Goal: Task Accomplishment & Management: Manage account settings

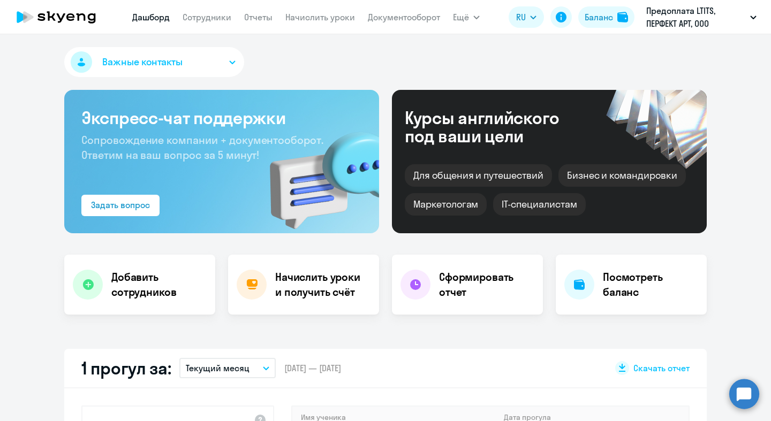
select select "30"
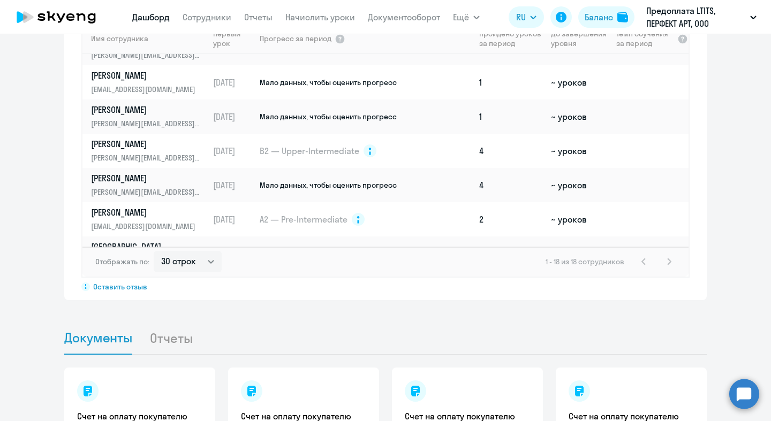
scroll to position [424, 0]
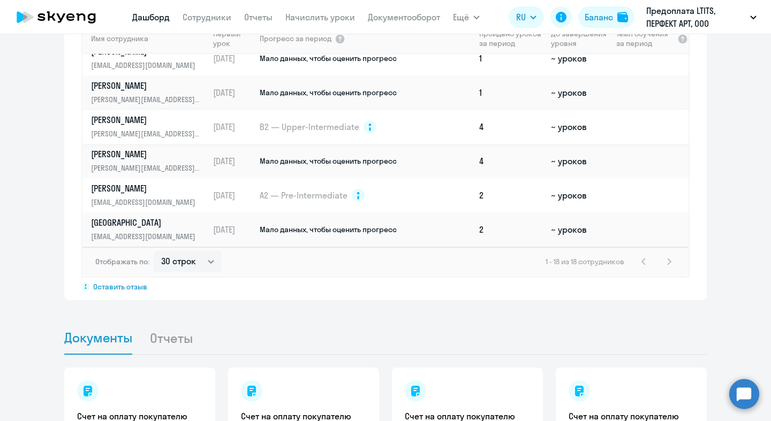
click at [593, 133] on td "~ уроков" at bounding box center [578, 127] width 65 height 34
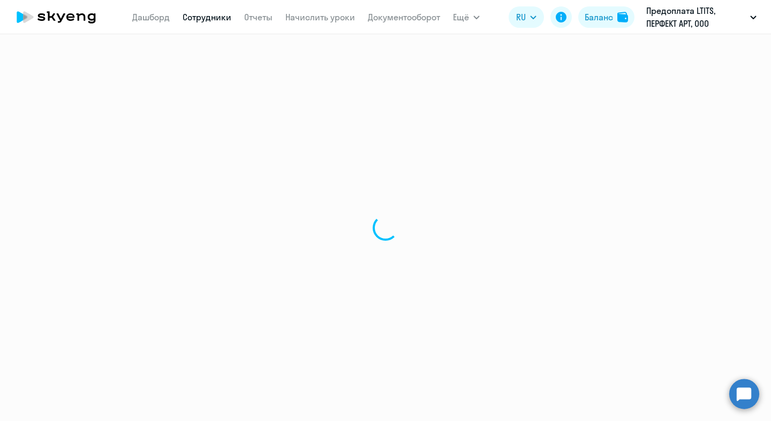
select select "english"
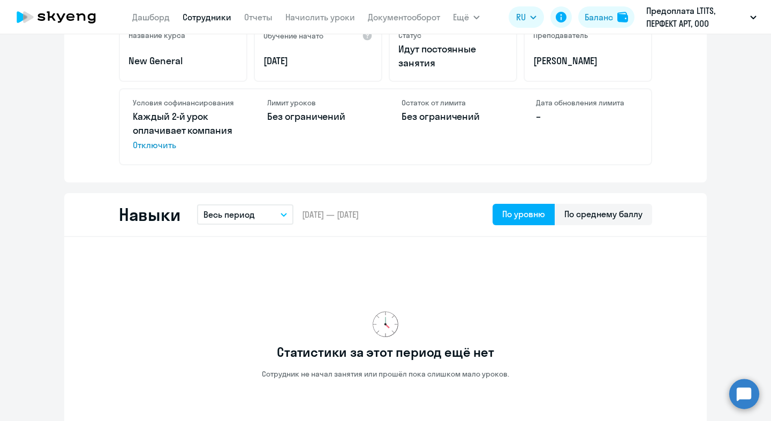
scroll to position [435, 0]
click at [167, 143] on span "Отключить" at bounding box center [184, 144] width 102 height 13
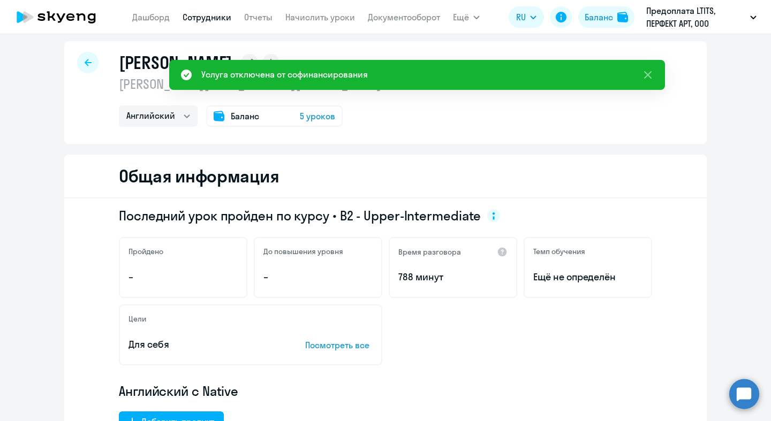
scroll to position [0, 0]
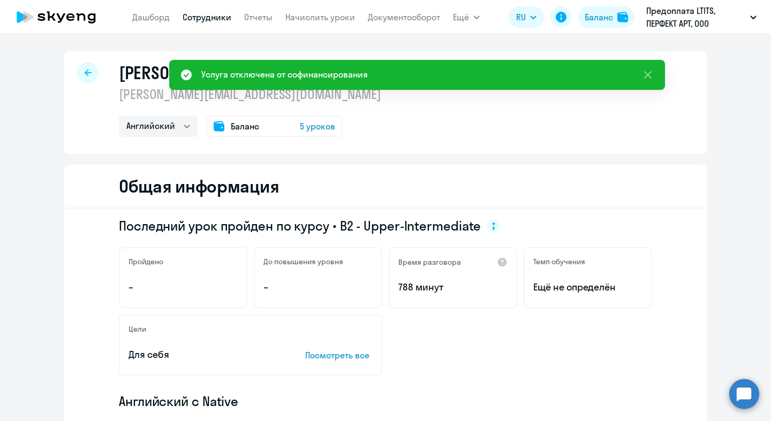
click at [288, 137] on div "[PERSON_NAME] Александр [EMAIL_ADDRESS][DOMAIN_NAME] Английский Баланс 5 уроков" at bounding box center [385, 102] width 642 height 103
click at [300, 130] on span "5 уроков" at bounding box center [317, 126] width 35 height 13
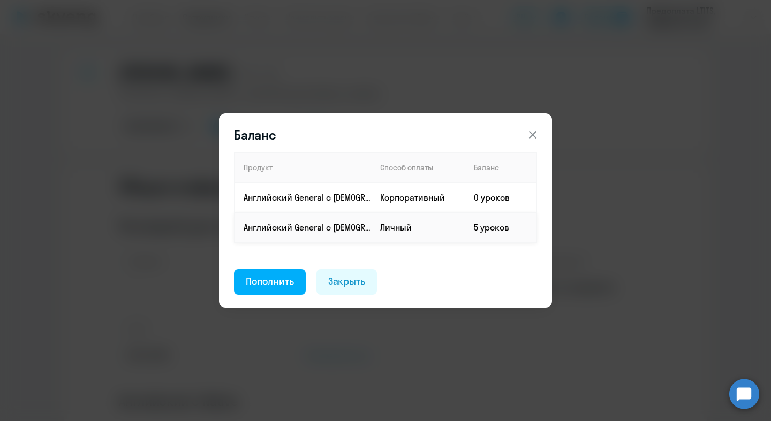
click at [427, 223] on td "Личный" at bounding box center [418, 227] width 94 height 30
click at [534, 132] on icon at bounding box center [532, 134] width 13 height 13
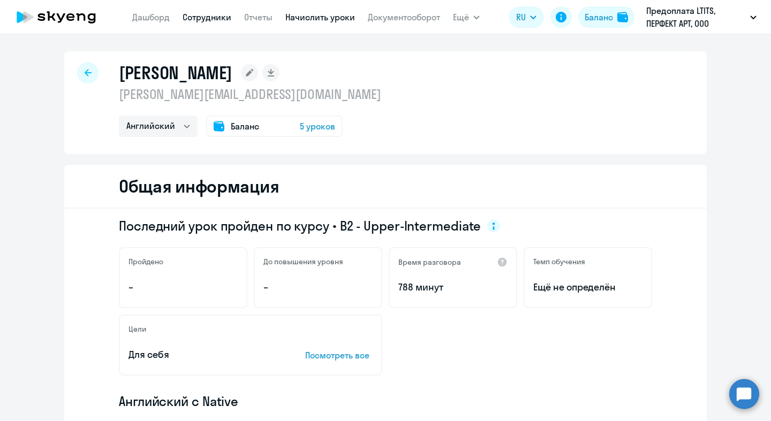
click at [321, 22] on link "Начислить уроки" at bounding box center [320, 17] width 70 height 11
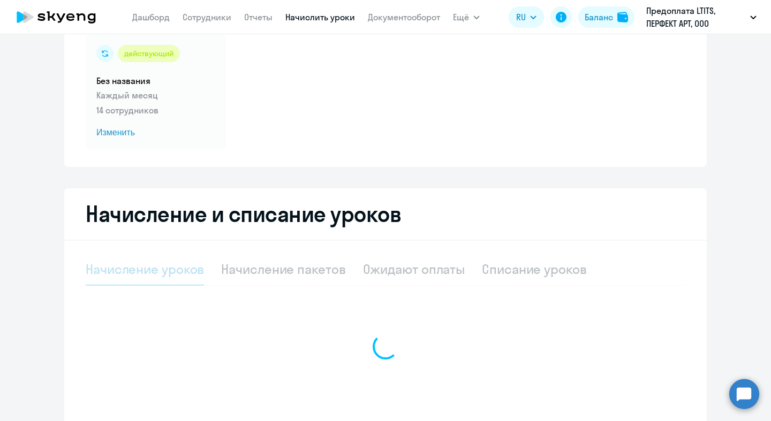
select select "10"
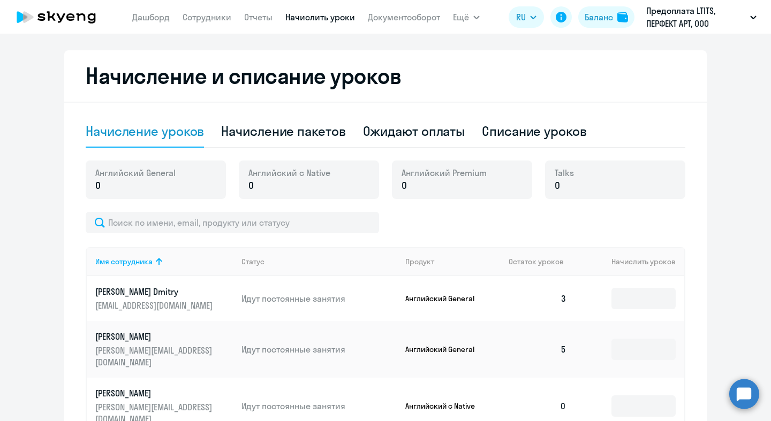
scroll to position [230, 0]
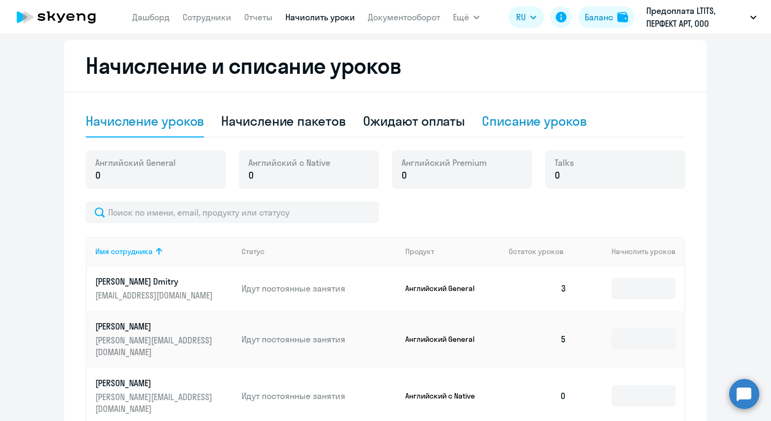
click at [531, 123] on div "Списание уроков" at bounding box center [534, 120] width 105 height 17
select select "10"
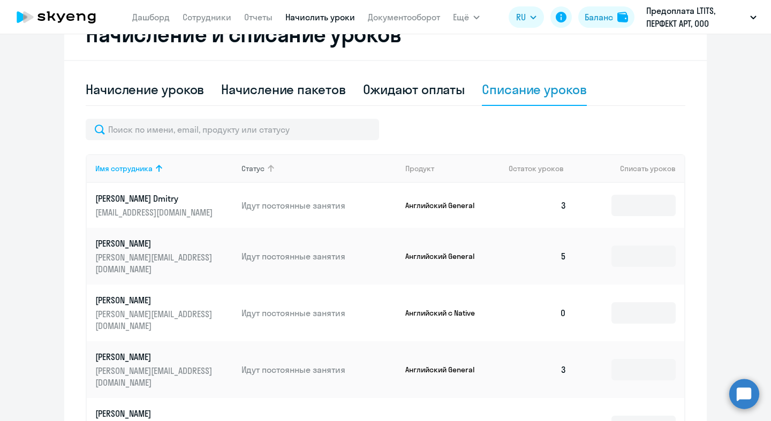
scroll to position [266, 0]
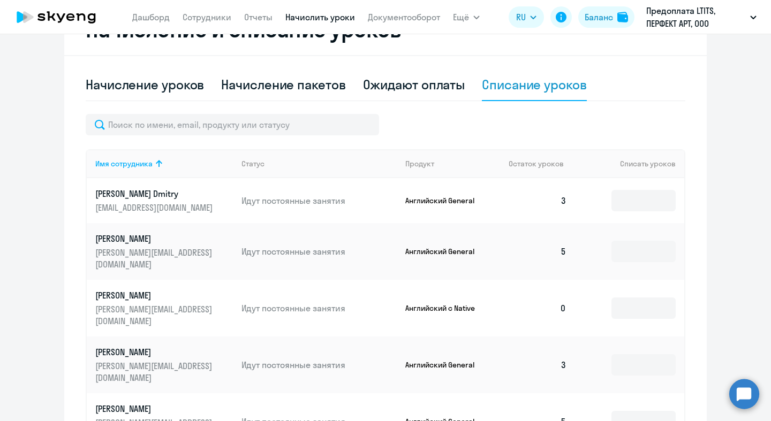
click at [283, 136] on div "Имя сотрудника Статус Продукт Остаток уроков Списать уроков [PERSON_NAME] Dmitr…" at bounding box center [385, 390] width 599 height 553
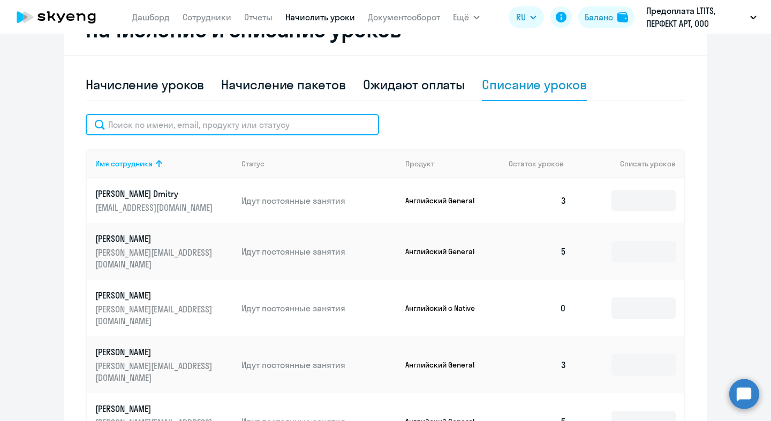
click at [283, 134] on input "text" at bounding box center [232, 124] width 293 height 21
type input "е"
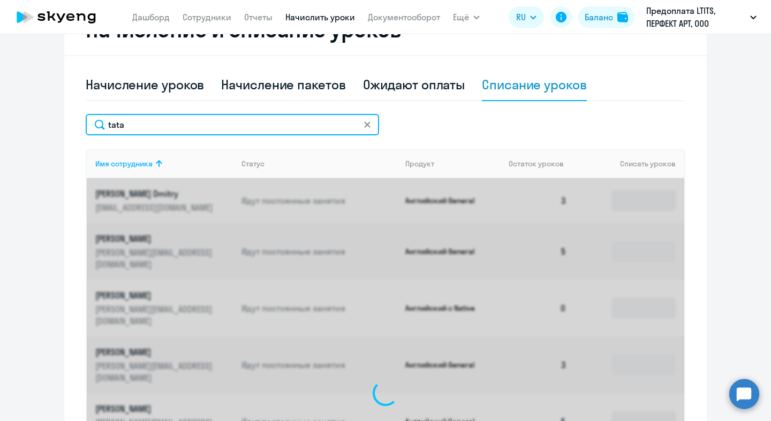
scroll to position [245, 0]
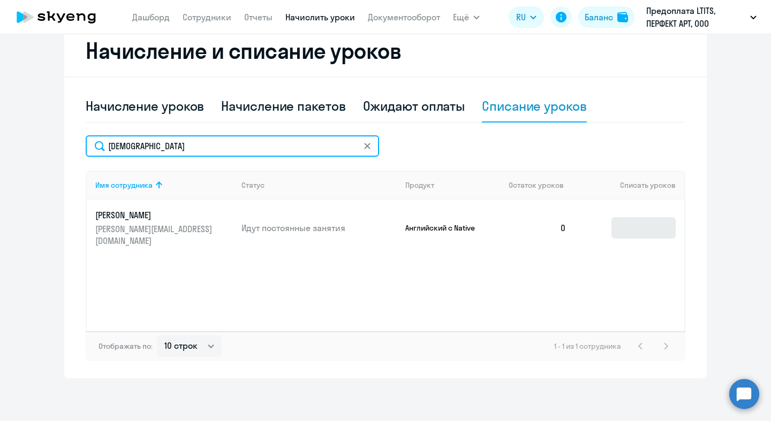
type input "[DEMOGRAPHIC_DATA]"
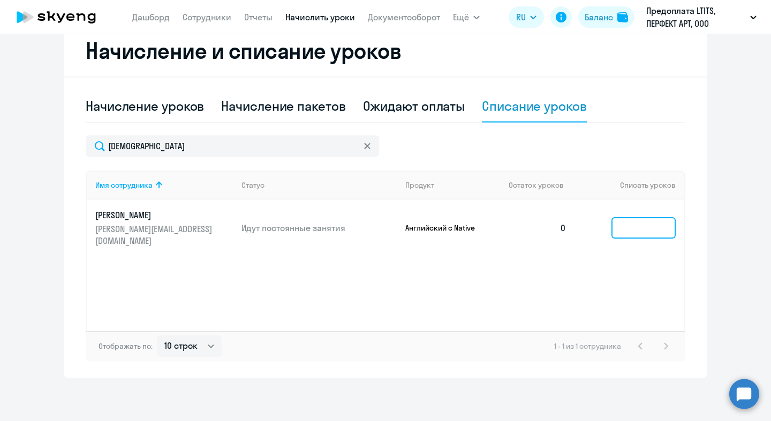
click at [640, 218] on input at bounding box center [643, 227] width 64 height 21
click at [576, 223] on td at bounding box center [629, 228] width 109 height 57
click at [567, 223] on td "0" at bounding box center [537, 228] width 75 height 57
click at [155, 238] on td "[PERSON_NAME] Александр [EMAIL_ADDRESS][DOMAIN_NAME]" at bounding box center [160, 228] width 146 height 57
click at [158, 224] on p "[PERSON_NAME][EMAIL_ADDRESS][DOMAIN_NAME]" at bounding box center [155, 235] width 120 height 24
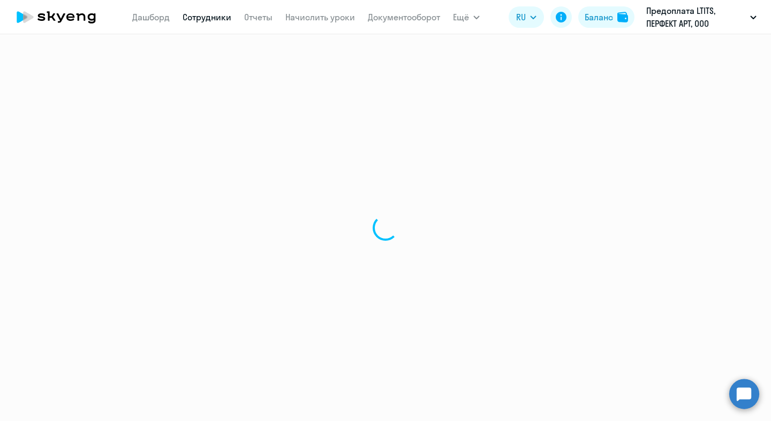
select select "english"
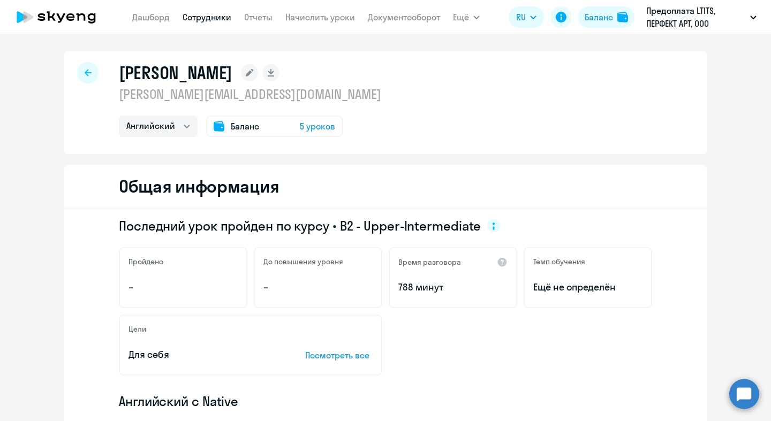
click at [89, 77] on div at bounding box center [87, 72] width 21 height 21
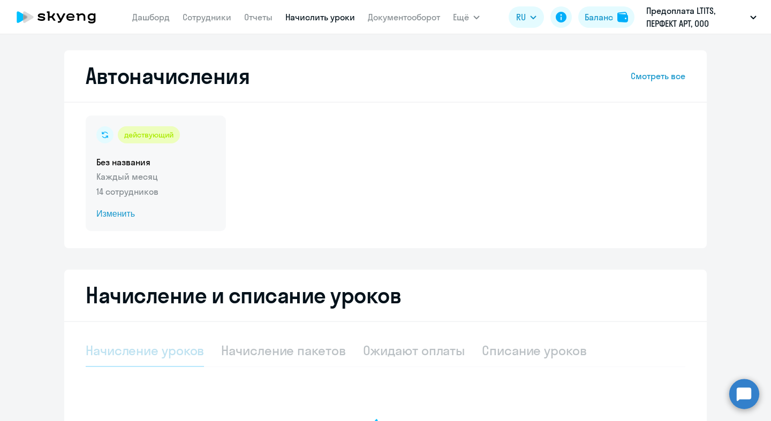
select select "10"
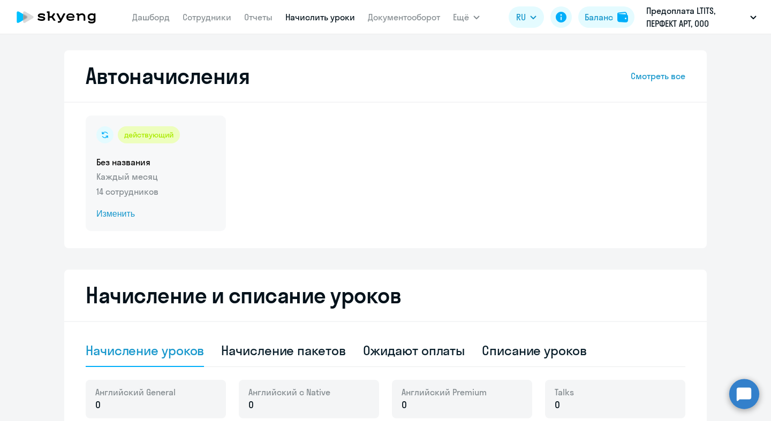
click at [173, 180] on p "Каждый месяц" at bounding box center [155, 176] width 119 height 13
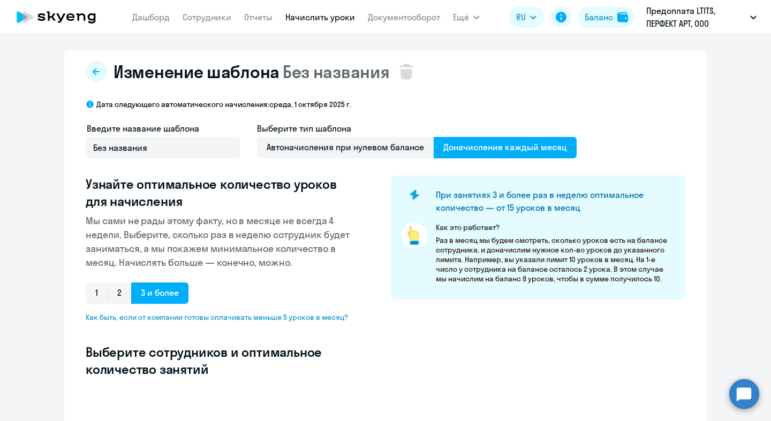
select select "10"
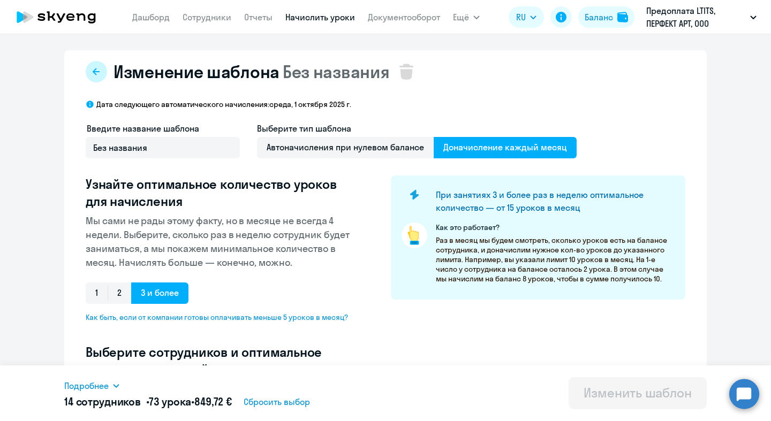
click at [100, 67] on icon at bounding box center [96, 71] width 9 height 9
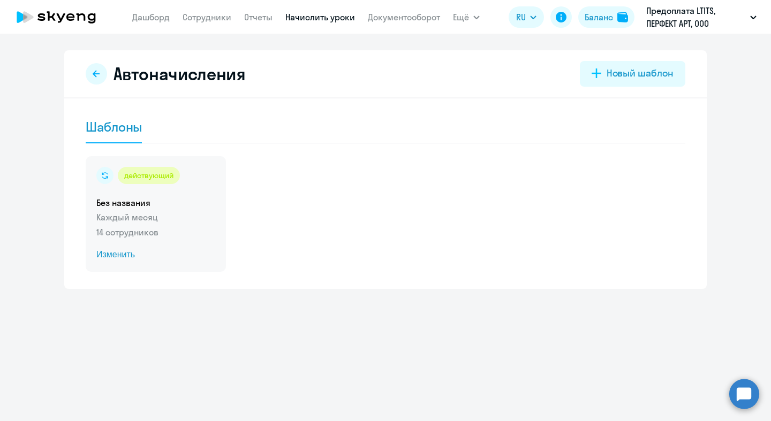
click at [193, 191] on div "действующий Без названия Каждый месяц 14 сотрудников Изменить" at bounding box center [156, 214] width 140 height 116
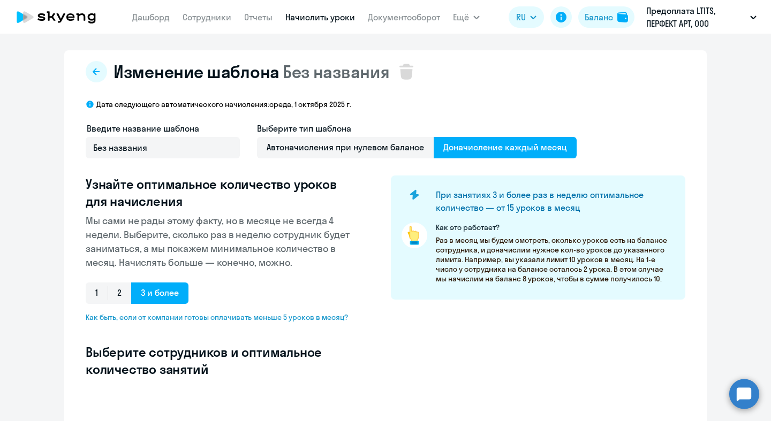
select select "10"
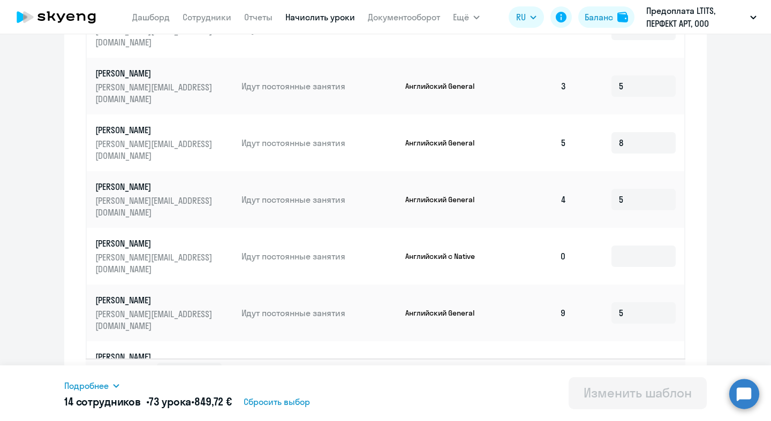
scroll to position [573, 0]
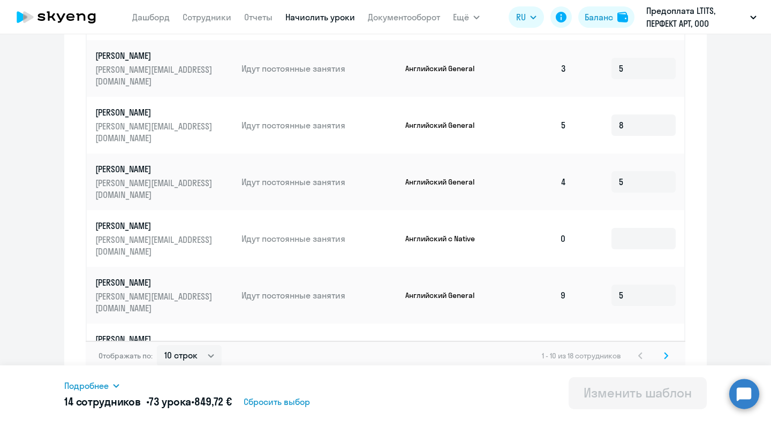
click at [666, 353] on icon at bounding box center [665, 356] width 3 height 6
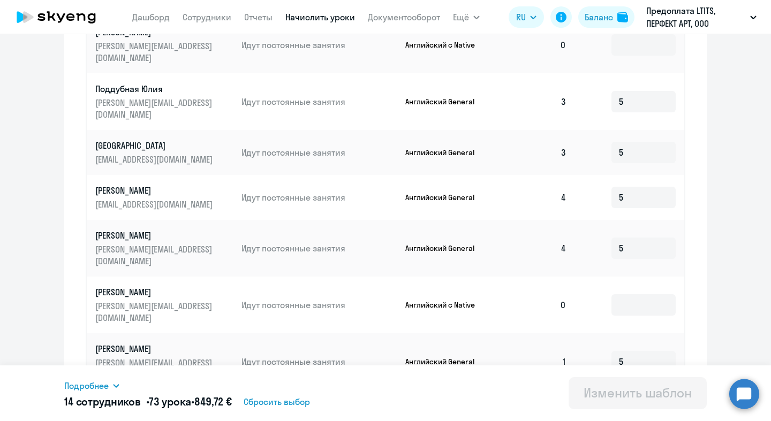
scroll to position [473, 0]
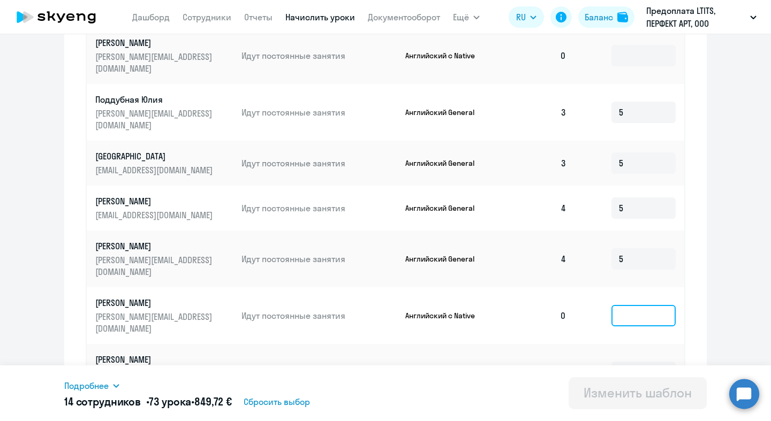
click at [629, 305] on input at bounding box center [643, 315] width 64 height 21
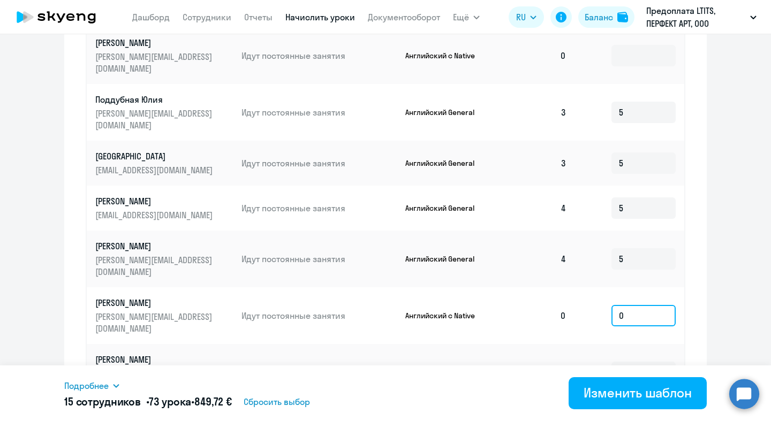
type input "0"
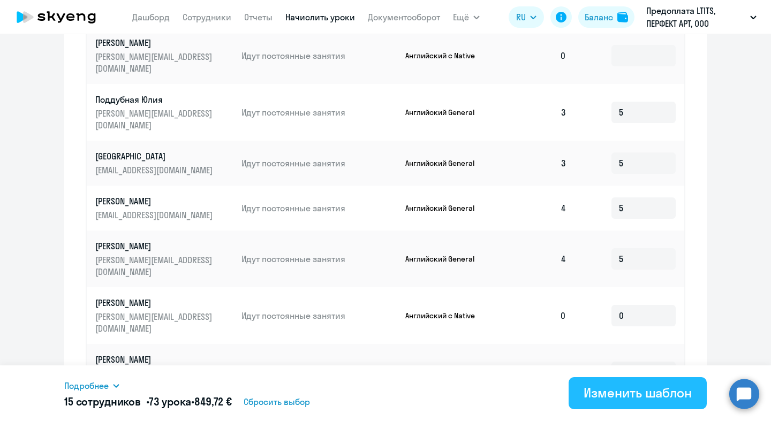
click at [660, 404] on button "Изменить шаблон" at bounding box center [637, 393] width 138 height 32
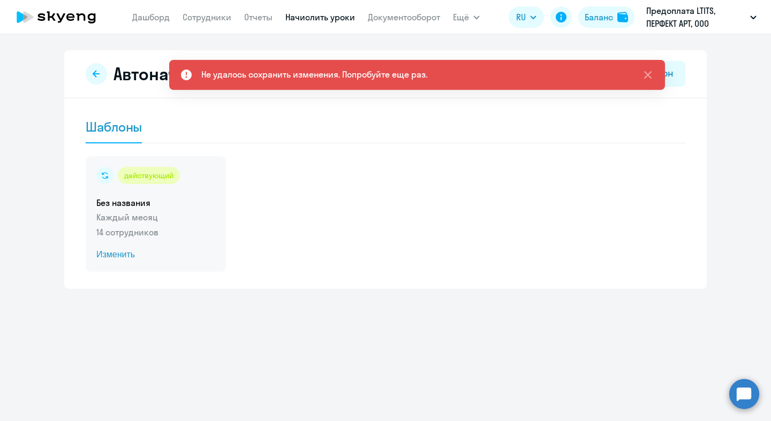
click at [126, 258] on span "Изменить" at bounding box center [155, 254] width 119 height 13
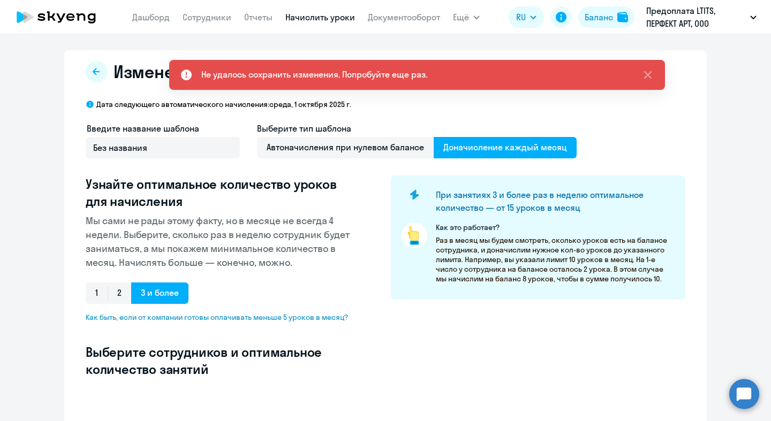
select select "10"
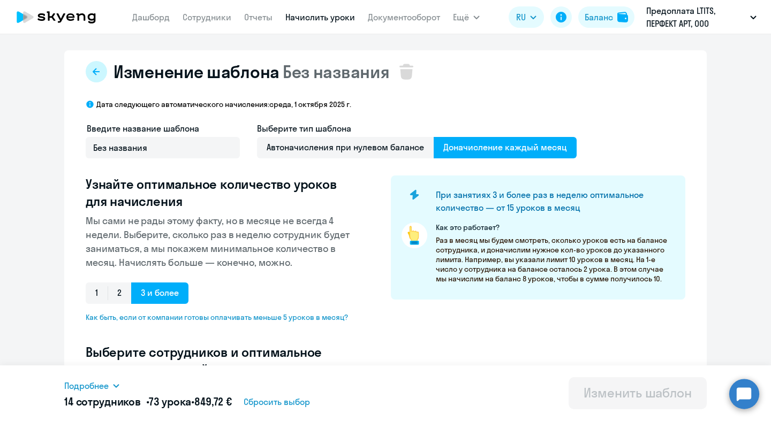
click at [93, 71] on icon at bounding box center [96, 71] width 7 height 7
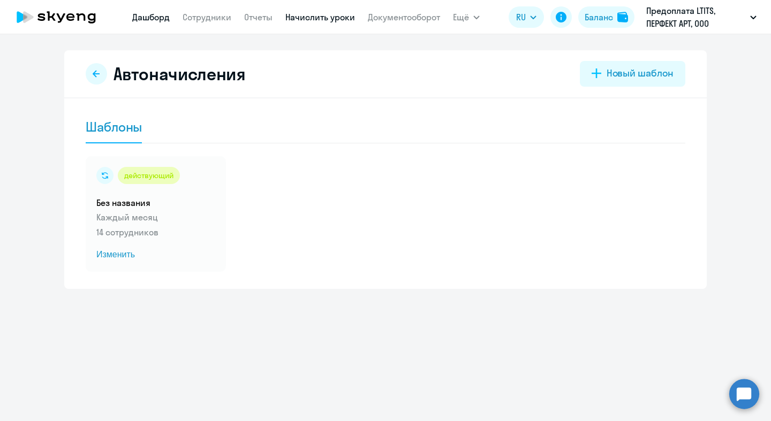
click at [161, 12] on link "Дашборд" at bounding box center [150, 17] width 37 height 11
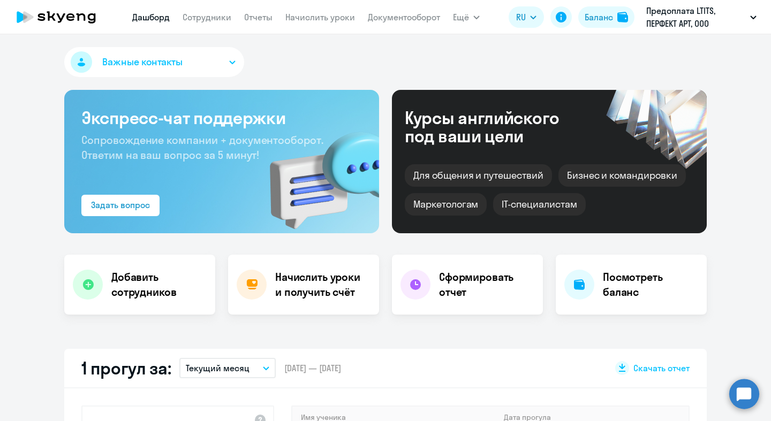
select select "30"
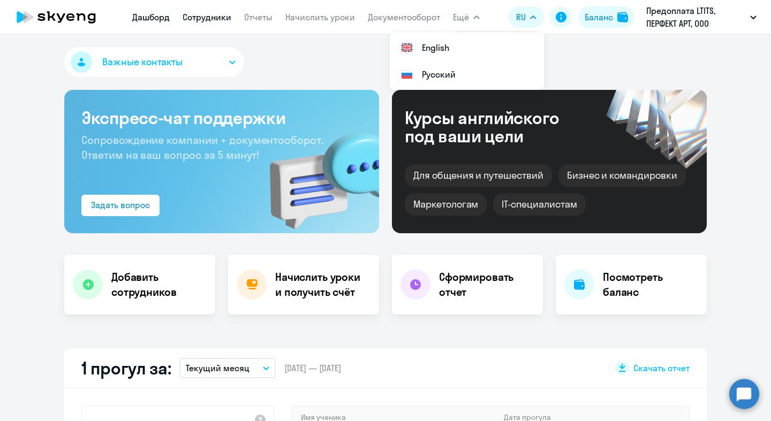
click at [205, 16] on link "Сотрудники" at bounding box center [207, 17] width 49 height 11
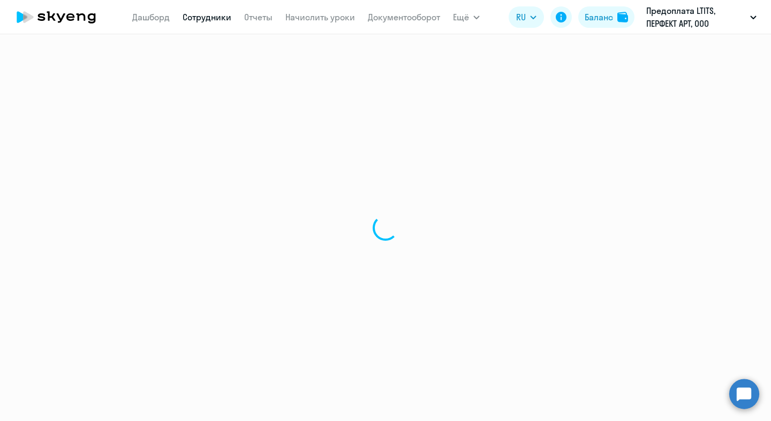
select select "30"
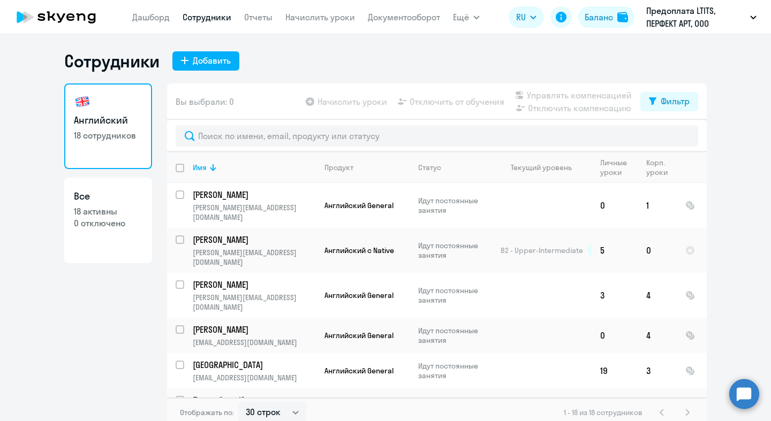
click at [549, 109] on app-table-action-button "Отключить компенсацию" at bounding box center [572, 108] width 119 height 13
click at [183, 236] on input "select row 16321750" at bounding box center [186, 246] width 21 height 21
checkbox input "true"
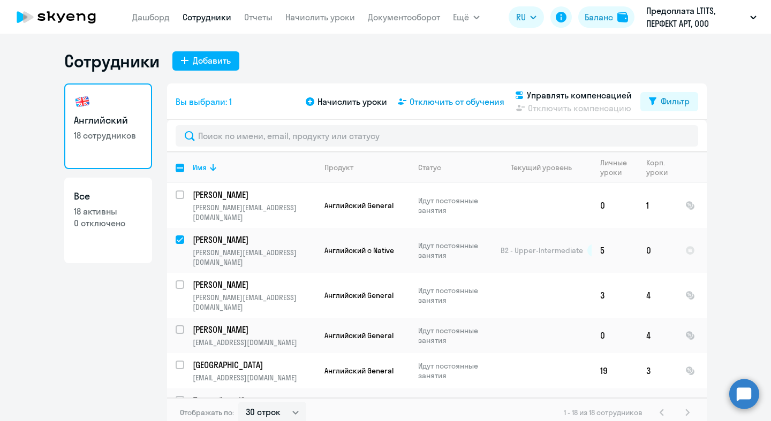
click at [435, 105] on span "Отключить от обучения" at bounding box center [456, 101] width 95 height 13
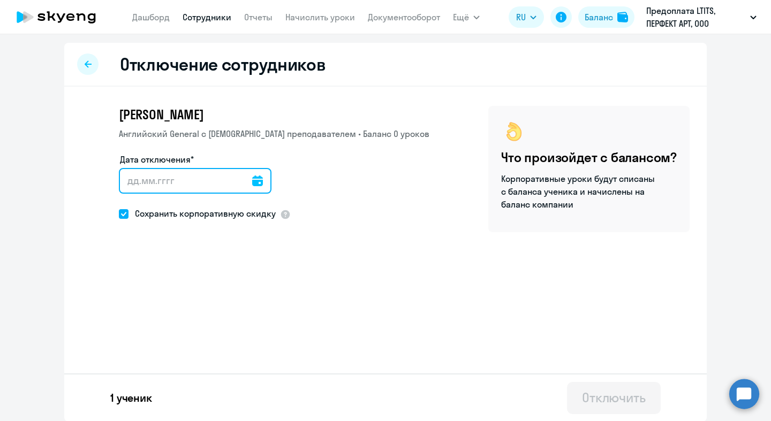
click at [217, 186] on input "Дата отключения*" at bounding box center [195, 181] width 153 height 26
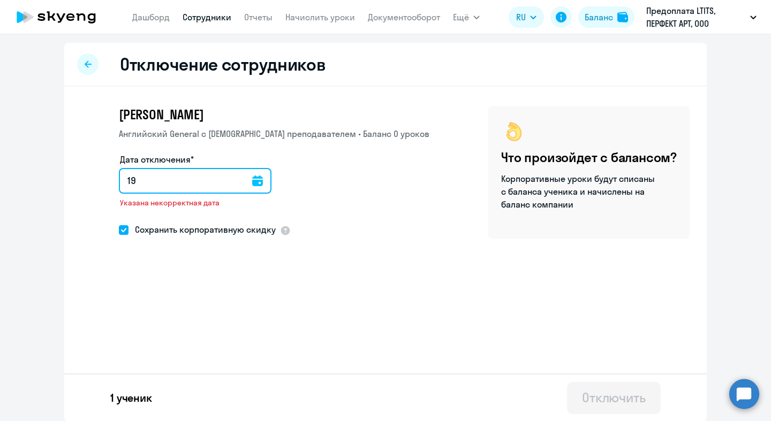
type input "1"
type input "2"
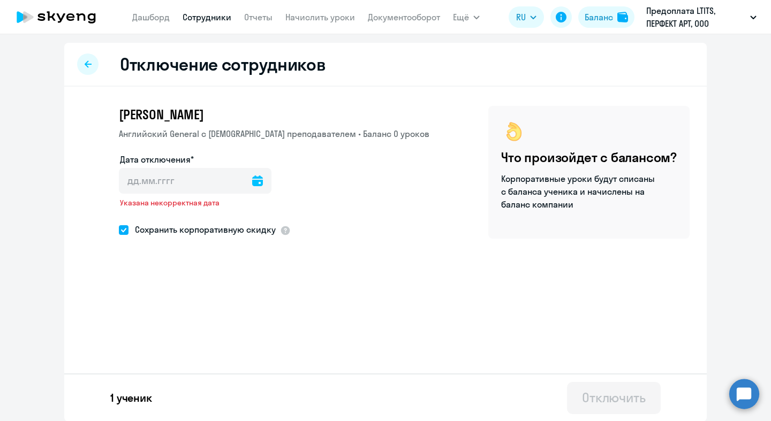
click at [252, 184] on icon at bounding box center [257, 181] width 11 height 11
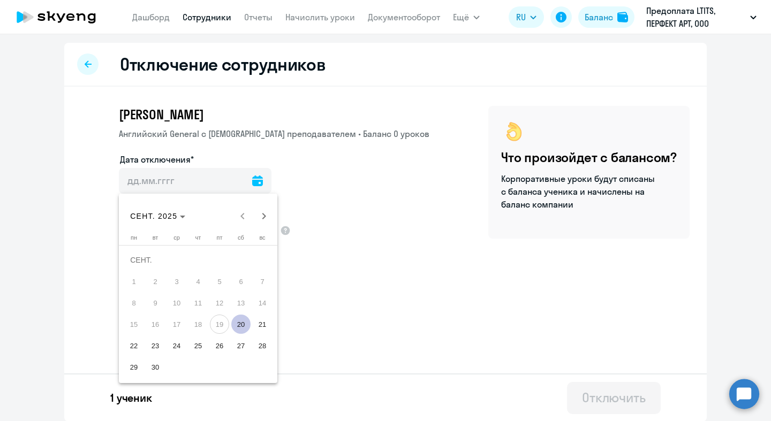
click at [263, 327] on span "21" at bounding box center [262, 324] width 19 height 19
type input "[DATE]"
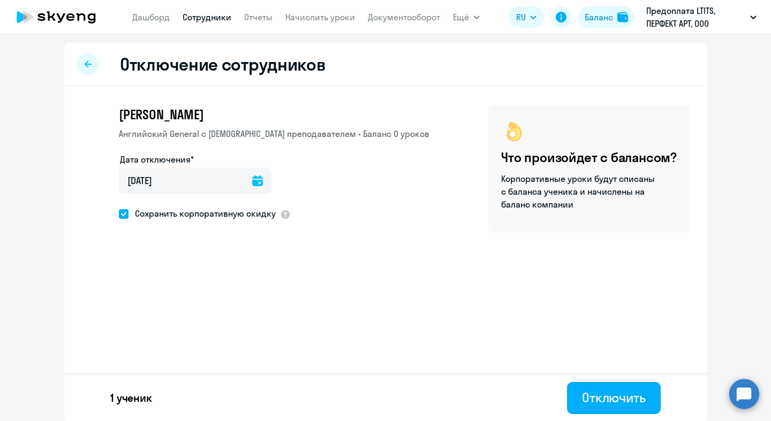
click at [221, 216] on span "Сохранить корпоративную скидку" at bounding box center [201, 213] width 147 height 13
click at [119, 214] on input "Сохранить корпоративную скидку" at bounding box center [118, 214] width 1 height 1
checkbox input "false"
click at [602, 397] on div "Отключить" at bounding box center [614, 397] width 64 height 17
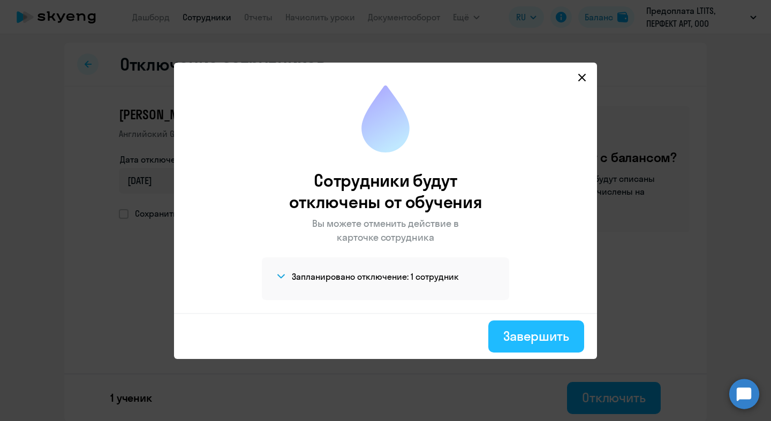
click at [533, 330] on div "Завершить" at bounding box center [536, 336] width 66 height 17
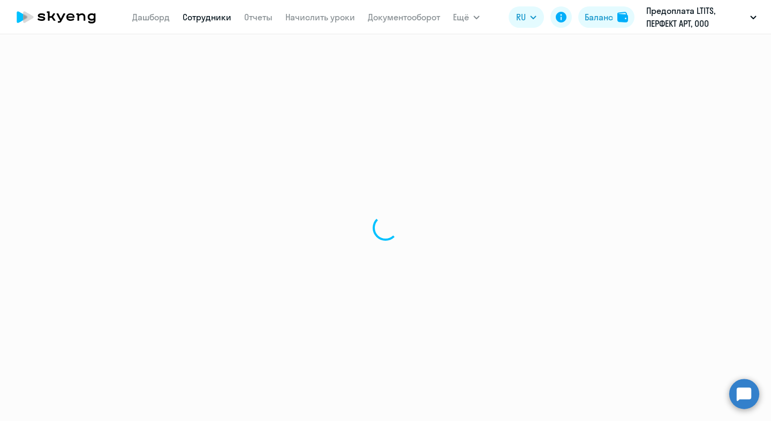
select select "30"
